Goal: Task Accomplishment & Management: Use online tool/utility

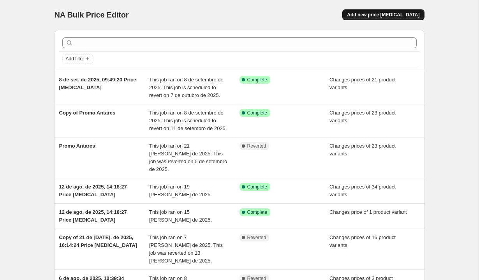
click at [380, 18] on button "Add new price [MEDICAL_DATA]" at bounding box center [383, 14] width 82 height 11
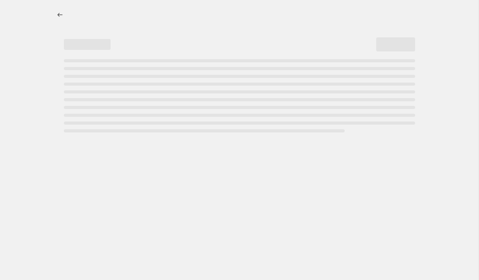
select select "percentage"
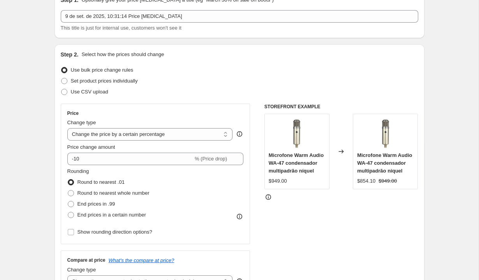
scroll to position [70, 0]
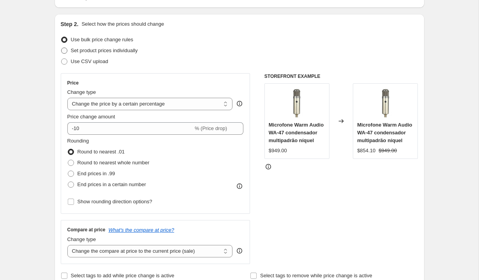
click at [134, 53] on span "Set product prices individually" at bounding box center [104, 50] width 67 height 6
click at [62, 48] on input "Set product prices individually" at bounding box center [61, 47] width 0 height 0
radio input "true"
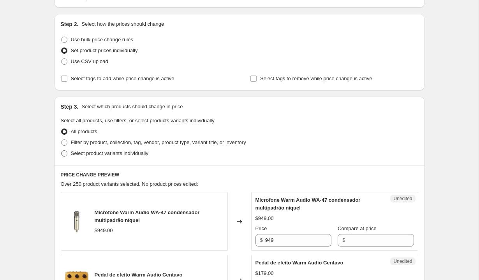
click at [123, 155] on span "Select product variants individually" at bounding box center [109, 153] width 77 height 6
click at [62, 151] on input "Select product variants individually" at bounding box center [61, 150] width 0 height 0
radio input "true"
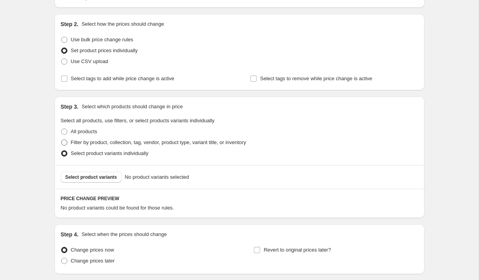
click at [128, 141] on span "Filter by product, collection, tag, vendor, product type, variant title, or inv…" at bounding box center [158, 142] width 175 height 6
click at [62, 140] on input "Filter by product, collection, tag, vendor, product type, variant title, or inv…" at bounding box center [61, 139] width 0 height 0
radio input "true"
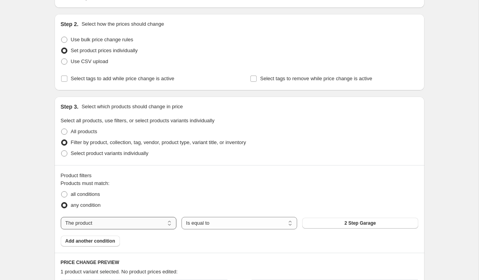
click at [134, 226] on select "The product The product's collection The product's tag The product's vendor The…" at bounding box center [119, 223] width 116 height 12
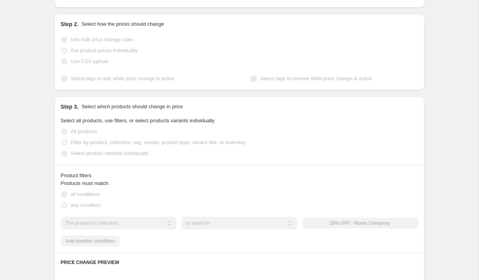
click at [145, 223] on select "The product The product's collection The product's tag The product's vendor The…" at bounding box center [119, 223] width 116 height 12
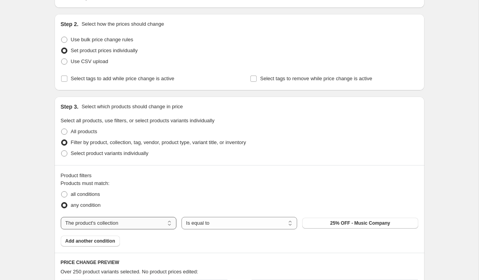
select select "vendor"
click at [351, 223] on span "Ableton" at bounding box center [360, 223] width 18 height 6
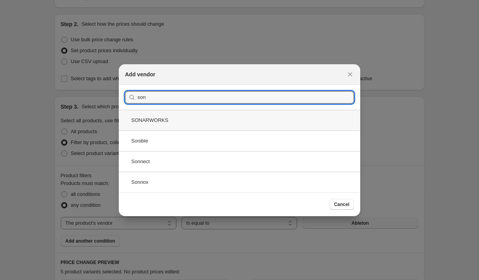
type input "son"
click at [176, 119] on div "SONARWORKS" at bounding box center [239, 120] width 241 height 21
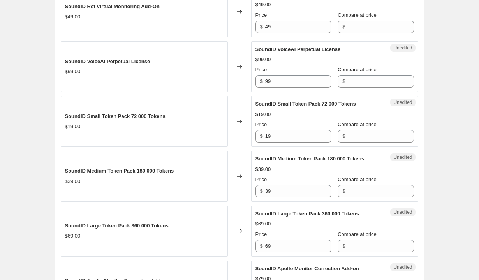
scroll to position [1236, 0]
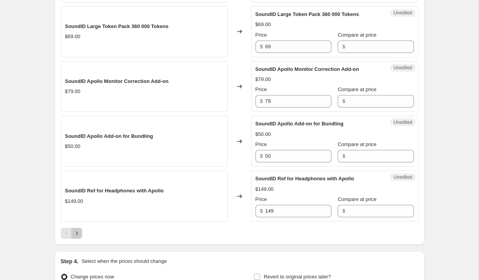
click at [78, 237] on icon "Next" at bounding box center [77, 233] width 8 height 8
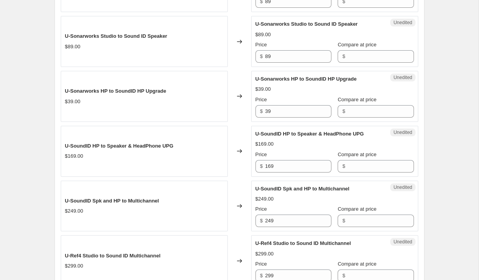
scroll to position [758, 0]
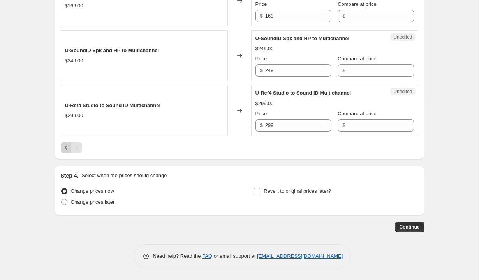
click at [64, 148] on icon "Previous" at bounding box center [66, 148] width 8 height 8
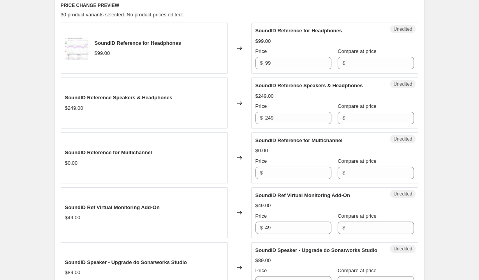
scroll to position [304, 0]
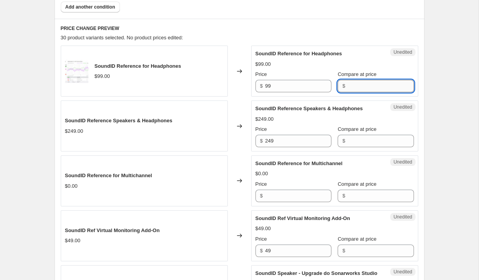
click at [347, 85] on input "Compare at price" at bounding box center [380, 86] width 66 height 12
type input "99"
click at [290, 86] on input "99" at bounding box center [298, 86] width 66 height 12
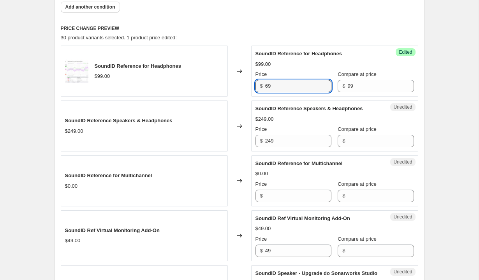
type input "69"
click at [293, 121] on div "$249.00" at bounding box center [334, 119] width 158 height 8
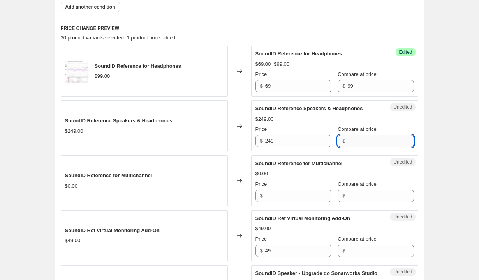
click at [372, 142] on input "Compare at price" at bounding box center [380, 141] width 66 height 12
type input "249"
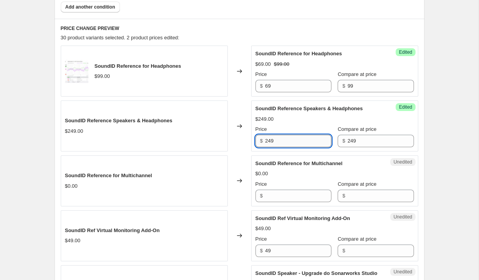
click at [294, 145] on input "249" at bounding box center [298, 141] width 66 height 12
type input "179"
click at [290, 187] on div "Price" at bounding box center [293, 184] width 76 height 8
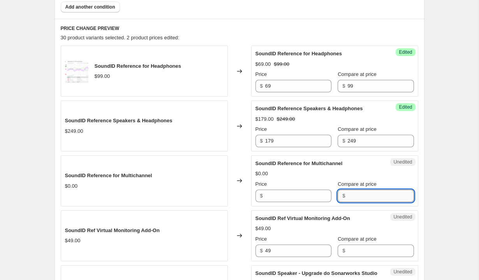
click at [354, 197] on input "Compare at price" at bounding box center [380, 196] width 66 height 12
type input "499"
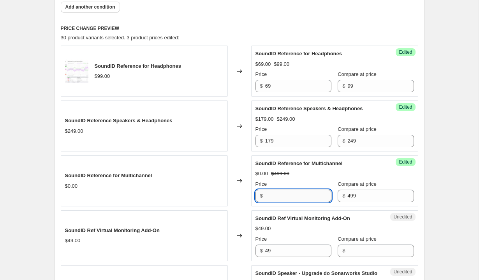
click at [304, 197] on input "Price" at bounding box center [298, 196] width 66 height 12
type input "349"
click at [309, 224] on div "SoundID Ref Virtual Monitoring Add-On $49.00 Price $ 49 Compare at price $" at bounding box center [334, 235] width 158 height 42
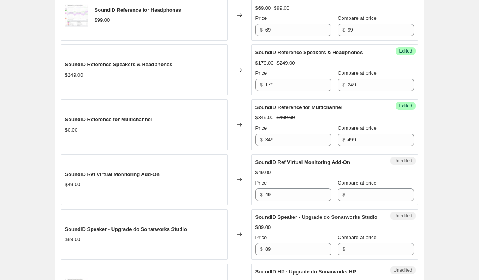
scroll to position [381, 0]
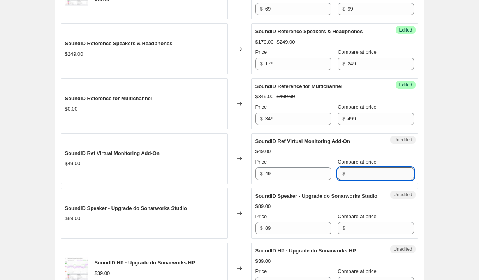
click at [362, 173] on input "Compare at price" at bounding box center [380, 173] width 66 height 12
type input "49"
click at [294, 174] on input "49" at bounding box center [298, 173] width 66 height 12
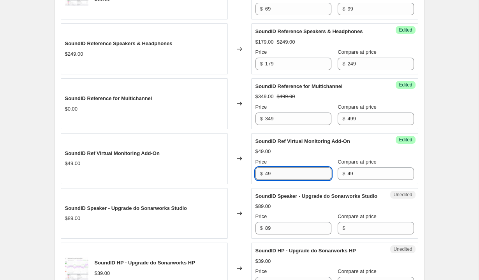
click at [294, 174] on input "49" at bounding box center [298, 173] width 66 height 12
type input "35"
click at [305, 209] on div "SoundID Speaker - Upgrade do Sonarworks Studio $89.00 Price $ 89 Compare at pri…" at bounding box center [334, 213] width 158 height 42
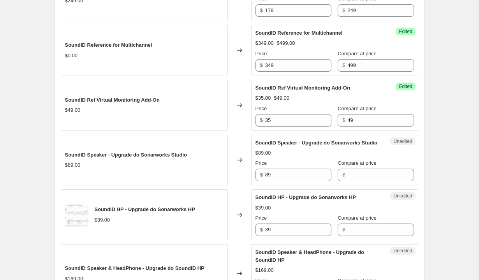
scroll to position [462, 0]
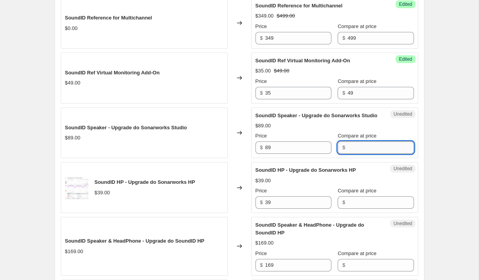
click at [348, 154] on input "Compare at price" at bounding box center [380, 147] width 66 height 12
type input "89"
click at [297, 154] on input "89" at bounding box center [298, 147] width 66 height 12
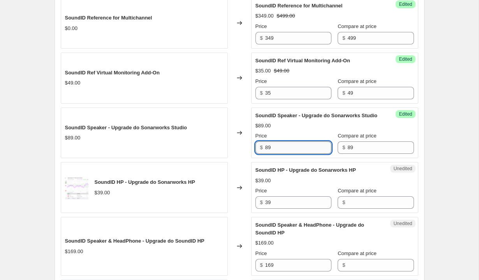
click at [297, 154] on input "89" at bounding box center [298, 147] width 66 height 12
type input "53"
click at [293, 195] on div "Price" at bounding box center [293, 191] width 76 height 8
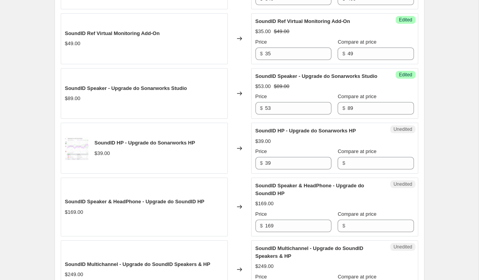
scroll to position [506, 0]
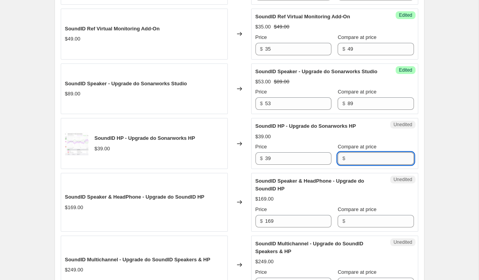
click at [366, 163] on input "Compare at price" at bounding box center [380, 158] width 66 height 12
type input "39"
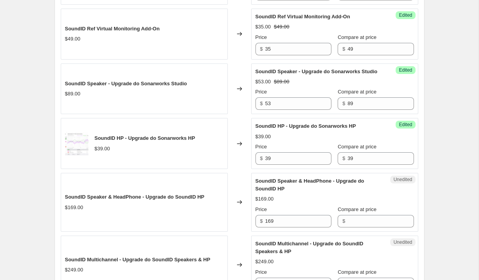
click at [296, 159] on div "Price $ 39" at bounding box center [293, 154] width 76 height 22
click at [295, 165] on input "39" at bounding box center [298, 158] width 66 height 12
type input "23"
click at [295, 193] on div "SoundID Speaker & HeadPhone - Upgrade do SoundID HP" at bounding box center [318, 185] width 127 height 16
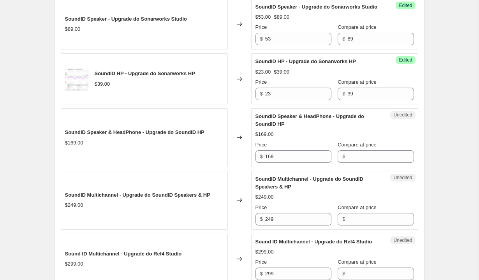
scroll to position [593, 0]
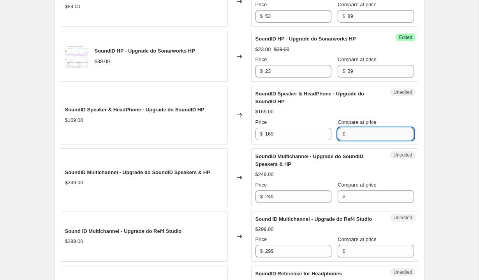
click at [352, 140] on input "Compare at price" at bounding box center [380, 134] width 66 height 12
type input "169"
click at [273, 136] on input "169" at bounding box center [298, 134] width 66 height 12
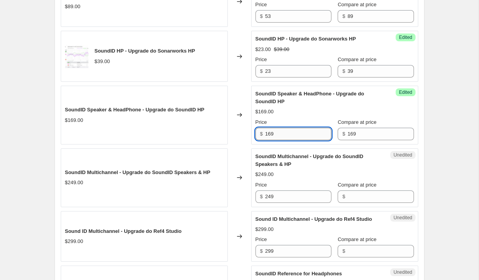
click at [273, 136] on input "169" at bounding box center [298, 134] width 66 height 12
type input "119"
click at [281, 167] on span "SoundID Multichannel - Upgrade do SoundID Speakers & HP" at bounding box center [309, 160] width 108 height 14
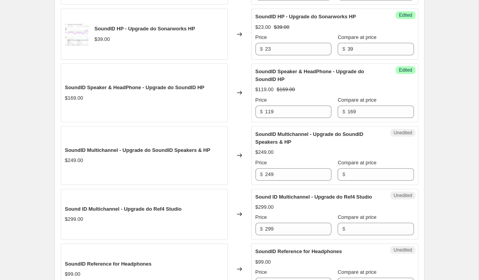
scroll to position [622, 0]
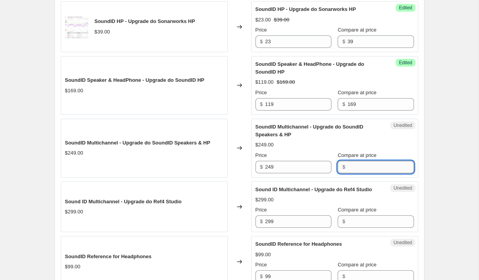
click at [355, 173] on input "Compare at price" at bounding box center [380, 167] width 66 height 12
type input "249"
click at [287, 170] on input "249" at bounding box center [298, 167] width 66 height 12
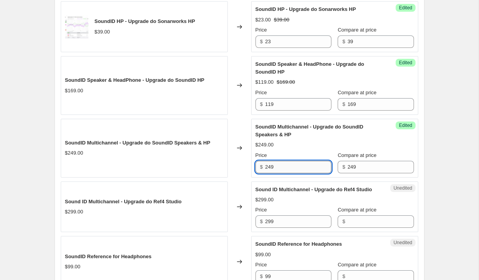
click at [287, 170] on input "249" at bounding box center [298, 167] width 66 height 12
type input "175"
click at [288, 192] on span "Sound ID Multichannel - Upgrade do Ref4 Studio" at bounding box center [313, 189] width 117 height 6
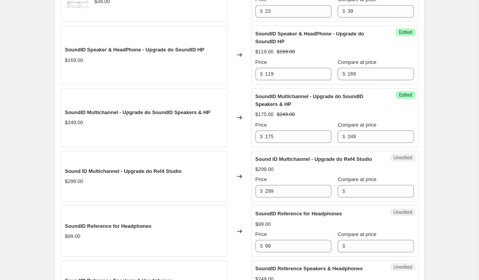
scroll to position [692, 0]
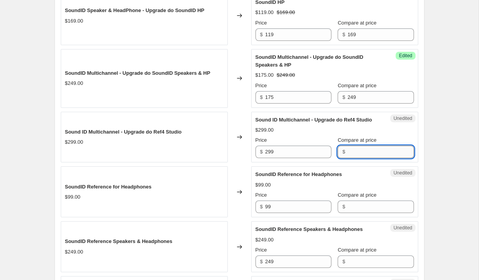
click at [347, 158] on input "Compare at price" at bounding box center [380, 152] width 66 height 12
type input "299"
click at [291, 158] on input "299" at bounding box center [298, 152] width 66 height 12
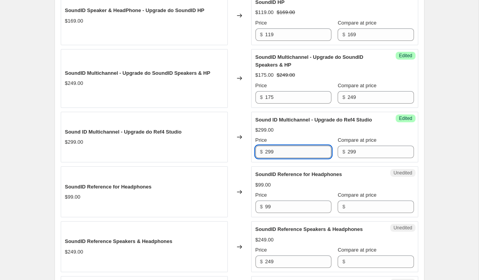
click at [291, 158] on input "299" at bounding box center [298, 152] width 66 height 12
type input "199"
click at [302, 194] on div "SoundID Reference for Headphones $99.00 Price $ 99 Compare at price $" at bounding box center [334, 192] width 158 height 42
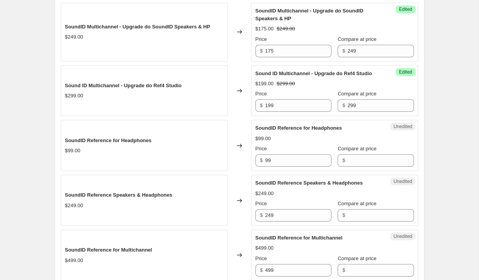
scroll to position [742, 0]
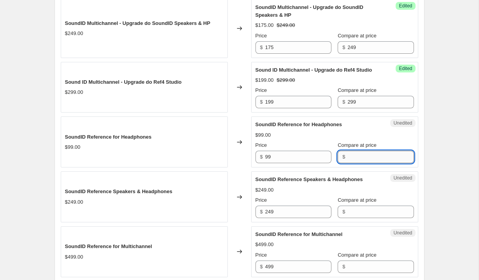
click at [360, 163] on input "Compare at price" at bounding box center [380, 157] width 66 height 12
type input "99"
click at [294, 163] on input "99" at bounding box center [298, 157] width 66 height 12
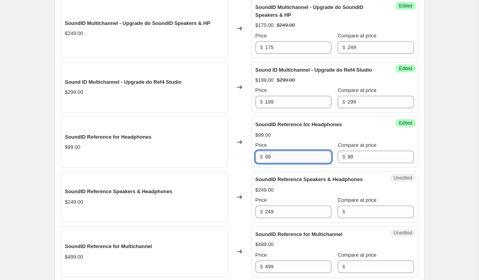
click at [294, 163] on input "99" at bounding box center [298, 157] width 66 height 12
type input "69"
click at [305, 182] on span "SoundID Reference Speakers & Headphones" at bounding box center [308, 179] width 107 height 6
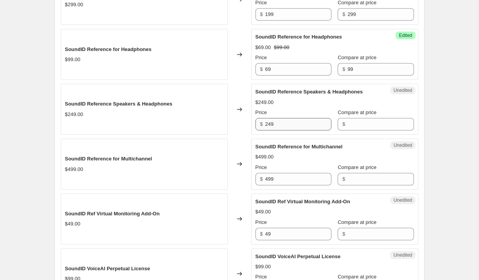
scroll to position [831, 0]
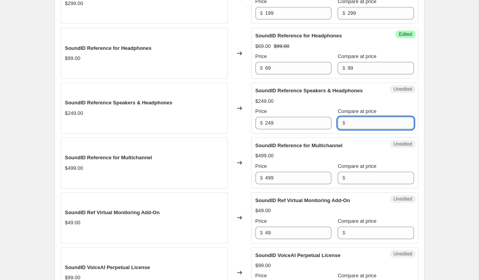
click at [358, 129] on input "Compare at price" at bounding box center [380, 123] width 66 height 12
type input "249"
click at [300, 129] on input "249" at bounding box center [298, 123] width 66 height 12
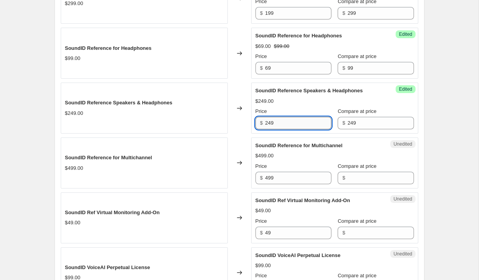
click at [300, 129] on input "249" at bounding box center [298, 123] width 66 height 12
type input "179"
click at [315, 165] on div "SoundID Reference for Multichannel $499.00 Price $ 499 Compare at price $" at bounding box center [334, 163] width 158 height 42
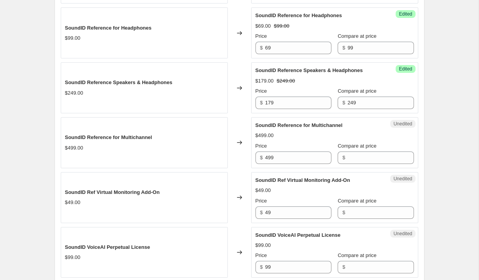
scroll to position [891, 0]
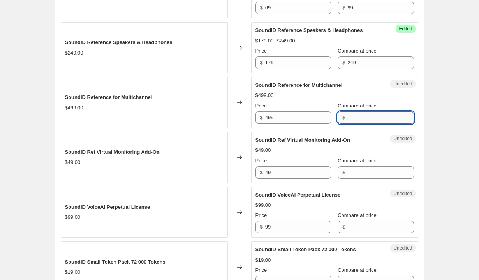
click at [354, 124] on input "Compare at price" at bounding box center [380, 117] width 66 height 12
type input "499"
click at [294, 124] on input "499" at bounding box center [298, 117] width 66 height 12
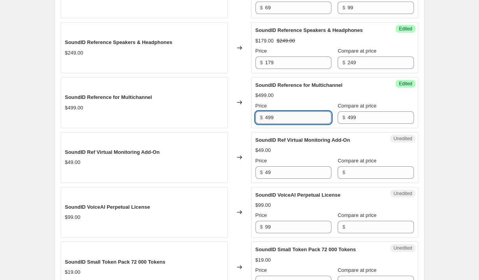
click at [294, 124] on input "499" at bounding box center [298, 117] width 66 height 12
type input "349"
click at [284, 179] on input "49" at bounding box center [298, 172] width 66 height 12
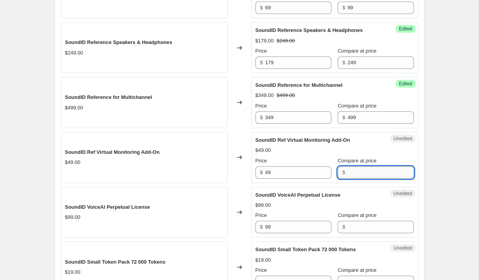
click at [347, 179] on input "Compare at price" at bounding box center [380, 172] width 66 height 12
type input "49"
click at [292, 179] on input "49" at bounding box center [298, 172] width 66 height 12
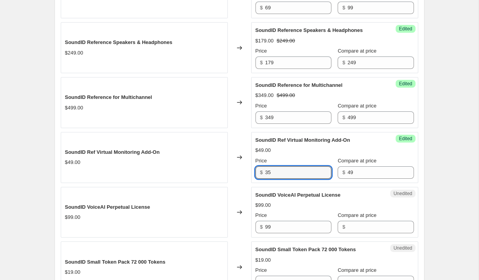
type input "35"
click at [287, 219] on div "Price" at bounding box center [293, 215] width 76 height 8
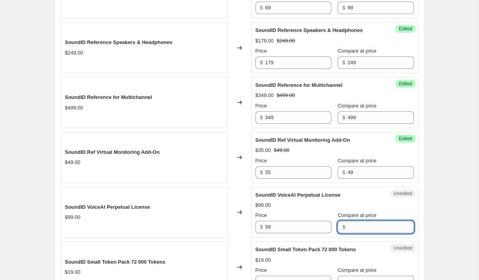
click at [356, 233] on input "Compare at price" at bounding box center [380, 227] width 66 height 12
type input "99"
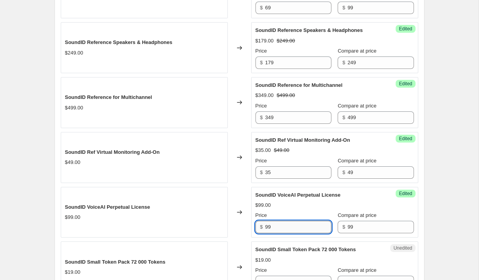
click at [290, 233] on input "99" at bounding box center [298, 227] width 66 height 12
type input "69"
click at [298, 209] on div "$99.00" at bounding box center [334, 205] width 158 height 8
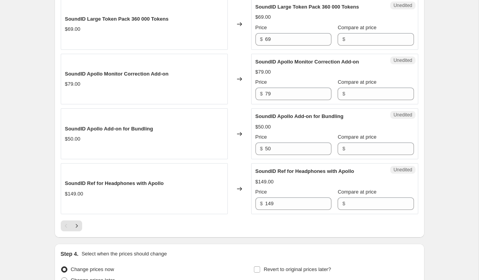
scroll to position [1293, 0]
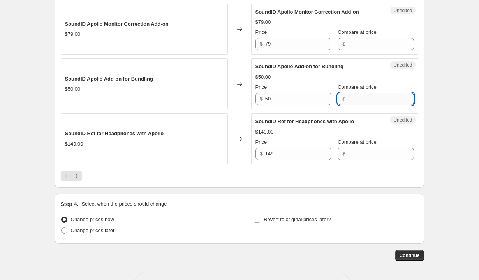
click at [356, 105] on input "Compare at price" at bounding box center [380, 99] width 66 height 12
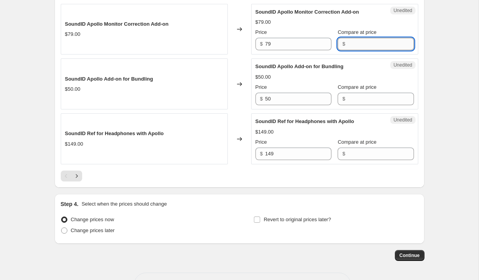
click at [367, 50] on input "Compare at price" at bounding box center [380, 44] width 66 height 12
type input "79"
click at [295, 50] on input "79" at bounding box center [298, 44] width 66 height 12
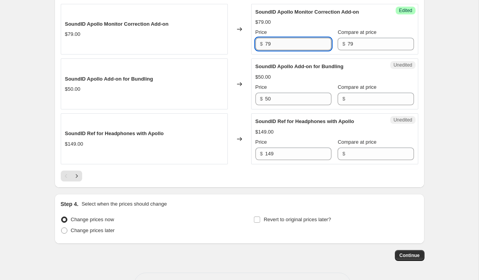
click at [295, 50] on input "79" at bounding box center [298, 44] width 66 height 12
type input "50"
click at [300, 69] on span "SoundID Apollo Add-on for Bundling" at bounding box center [299, 66] width 88 height 6
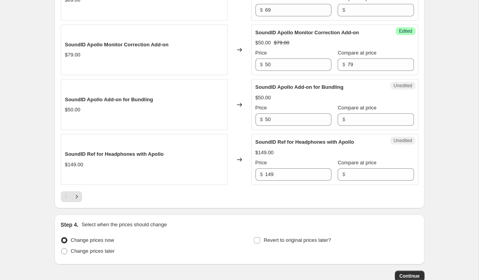
scroll to position [1273, 0]
click at [362, 180] on input "Compare at price" at bounding box center [380, 174] width 66 height 12
type input "149"
click at [299, 180] on input "149" at bounding box center [298, 174] width 66 height 12
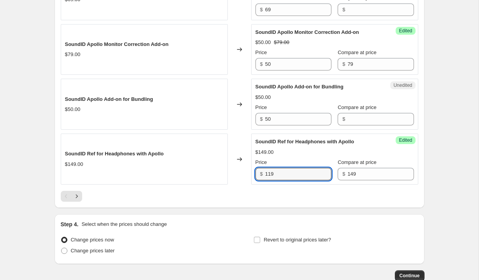
type input "119"
click at [75, 200] on icon "Next" at bounding box center [77, 196] width 8 height 8
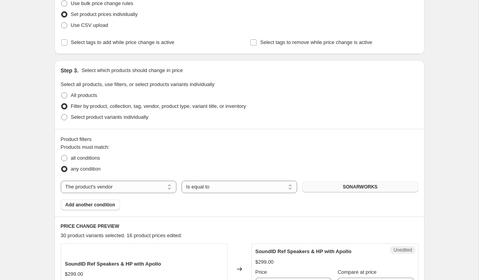
scroll to position [239, 0]
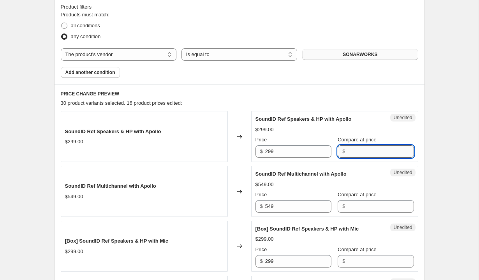
click at [358, 156] on input "Compare at price" at bounding box center [380, 151] width 66 height 12
type input "299"
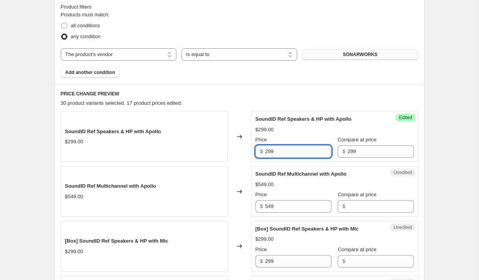
click at [284, 151] on input "299" at bounding box center [298, 151] width 66 height 12
type input "229"
click at [282, 182] on div "$549.00" at bounding box center [334, 185] width 158 height 8
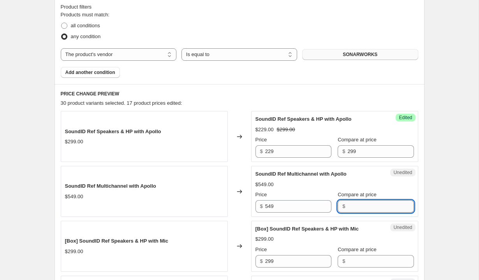
click at [369, 204] on input "Compare at price" at bounding box center [380, 206] width 66 height 12
type input "549"
click at [304, 204] on input "549" at bounding box center [298, 206] width 66 height 12
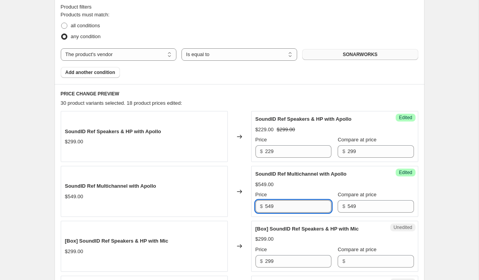
click at [304, 204] on input "549" at bounding box center [298, 206] width 66 height 12
type input "399"
click at [306, 229] on span "[Box] SoundID Ref Speakers & HP with Mic" at bounding box center [307, 229] width 104 height 6
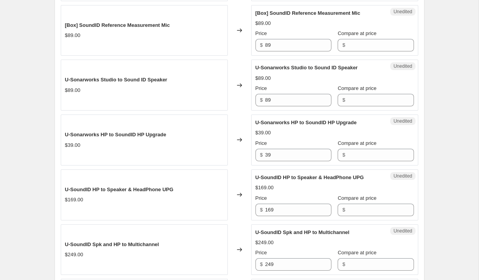
scroll to position [563, 0]
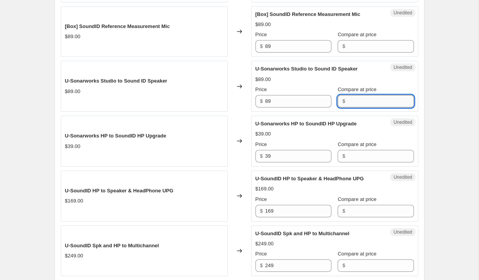
click at [360, 102] on input "Compare at price" at bounding box center [380, 101] width 66 height 12
type input "89"
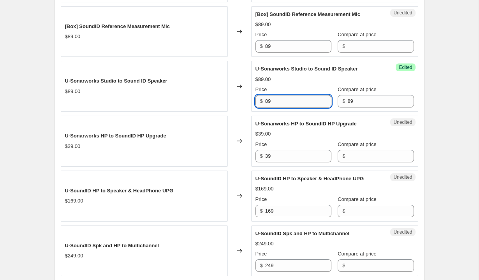
click at [299, 103] on input "89" at bounding box center [298, 101] width 66 height 12
type input "53"
click at [303, 158] on input "39" at bounding box center [298, 156] width 66 height 12
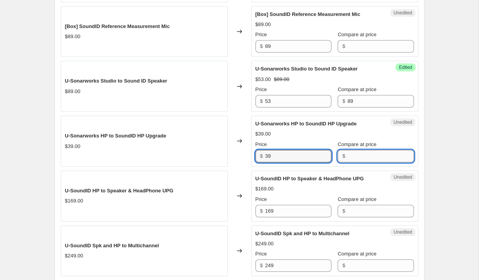
click at [351, 160] on input "Compare at price" at bounding box center [380, 156] width 66 height 12
type input "39"
click at [290, 160] on input "39" at bounding box center [298, 156] width 66 height 12
type input "23"
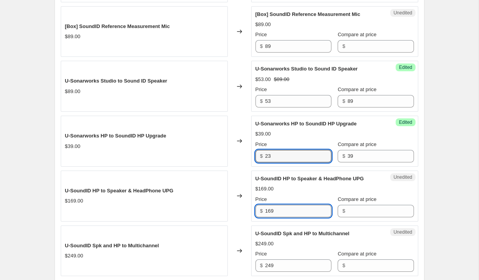
click at [299, 212] on input "169" at bounding box center [298, 211] width 66 height 12
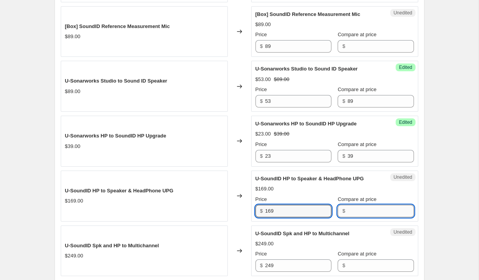
click at [355, 215] on input "Compare at price" at bounding box center [380, 211] width 66 height 12
type input "169"
click at [292, 216] on input "169" at bounding box center [298, 211] width 66 height 12
type input "119"
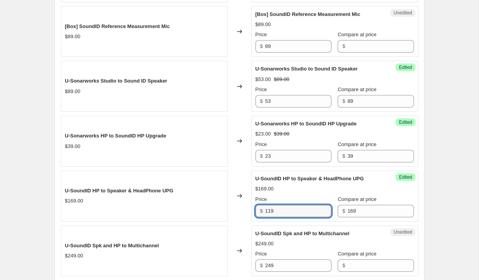
click at [294, 233] on span "U-SoundID Spk and HP to Multichannel" at bounding box center [302, 233] width 94 height 6
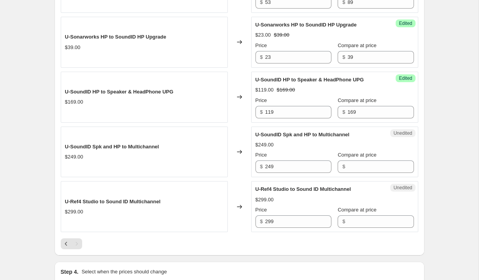
scroll to position [669, 0]
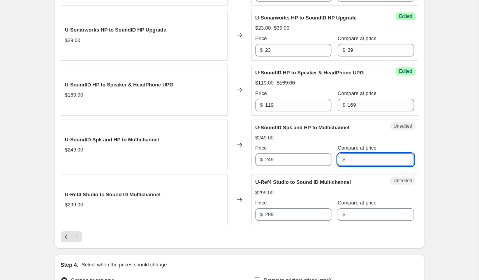
click at [357, 156] on input "Compare at price" at bounding box center [380, 159] width 66 height 12
type input "249"
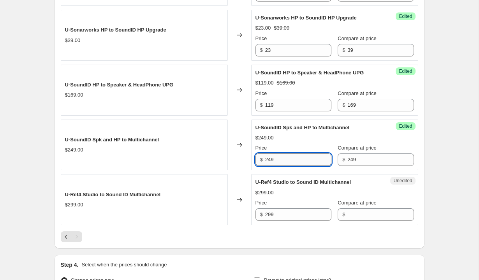
click at [278, 165] on input "249" at bounding box center [298, 159] width 66 height 12
type input "175"
click at [285, 211] on input "299" at bounding box center [298, 214] width 66 height 12
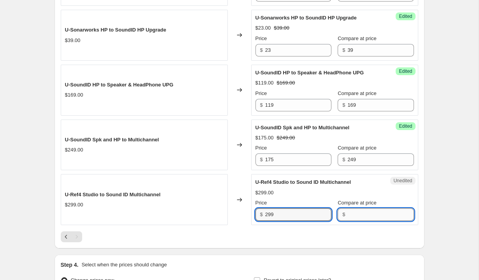
click at [360, 218] on input "Compare at price" at bounding box center [380, 214] width 66 height 12
type input "299"
click at [300, 214] on input "299" at bounding box center [298, 214] width 66 height 12
type input "199"
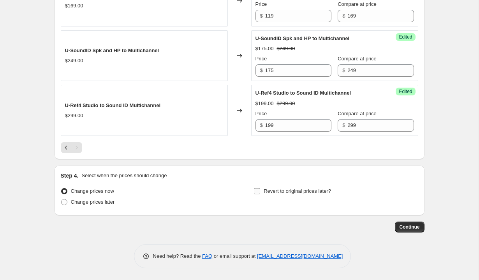
click at [313, 191] on span "Revert to original prices later?" at bounding box center [297, 191] width 67 height 6
click at [260, 191] on input "Revert to original prices later?" at bounding box center [257, 191] width 6 height 6
checkbox input "true"
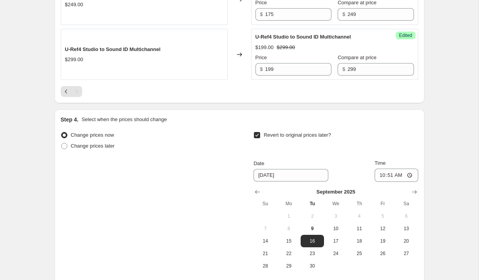
scroll to position [863, 0]
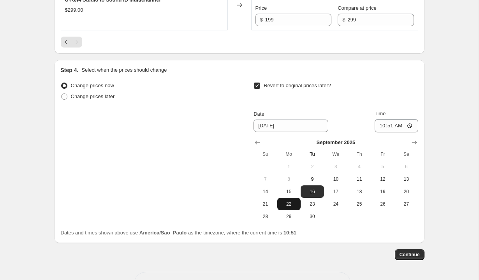
click at [296, 203] on span "22" at bounding box center [288, 204] width 17 height 6
type input "[DATE]"
click at [420, 256] on button "Continue" at bounding box center [410, 254] width 30 height 11
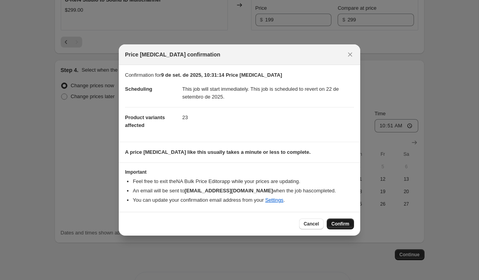
click at [344, 222] on span "Confirm" at bounding box center [340, 224] width 18 height 6
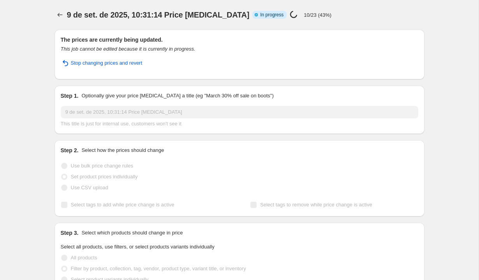
select select "vendor"
